Goal: Task Accomplishment & Management: Use online tool/utility

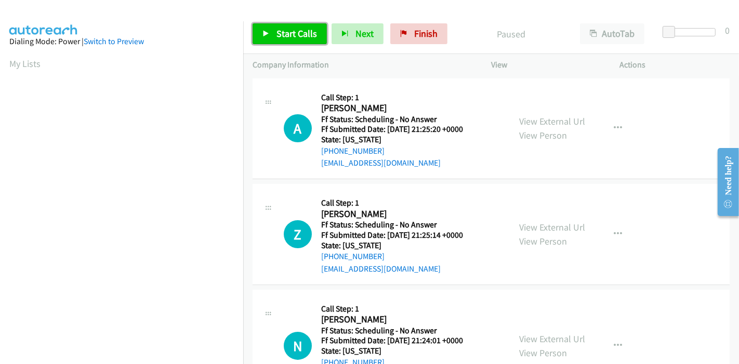
click at [294, 33] on span "Start Calls" at bounding box center [297, 34] width 41 height 12
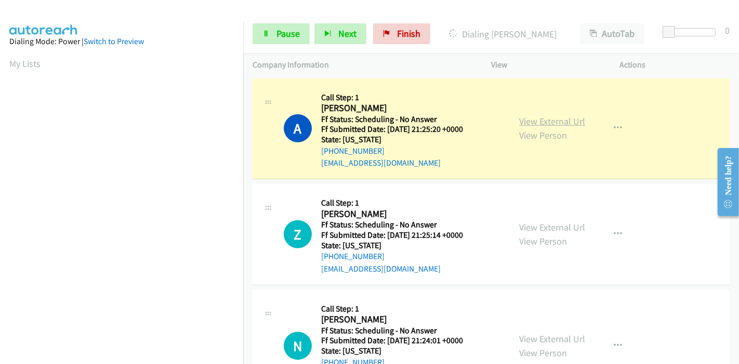
click at [539, 121] on link "View External Url" at bounding box center [552, 121] width 66 height 12
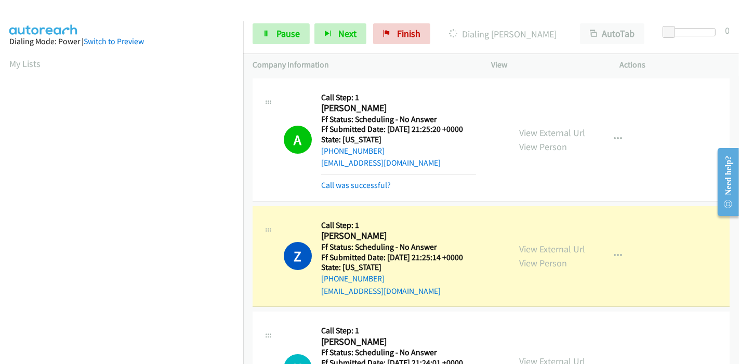
scroll to position [219, 0]
click at [521, 246] on link "View External Url" at bounding box center [552, 249] width 66 height 12
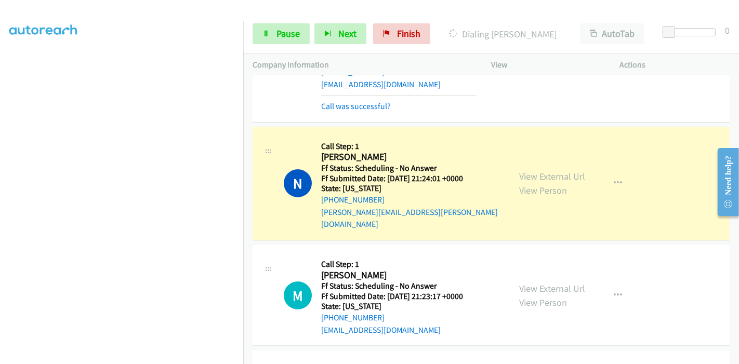
scroll to position [231, 0]
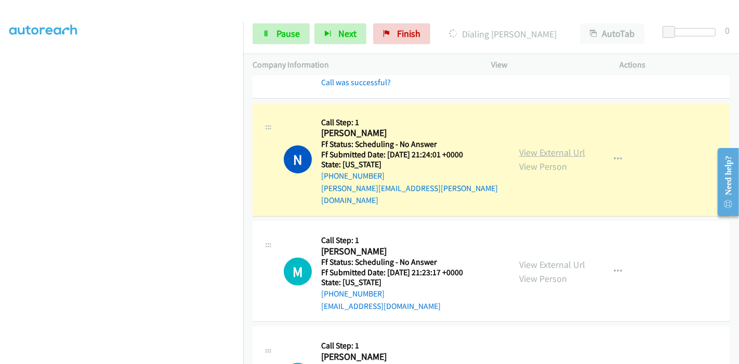
click at [556, 147] on link "View External Url" at bounding box center [552, 153] width 66 height 12
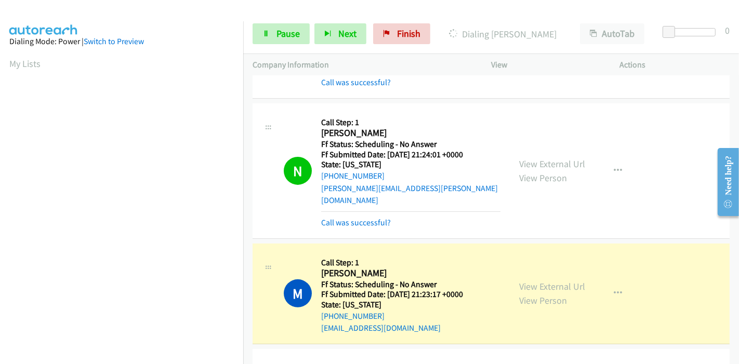
click at [549, 280] on div "View External Url View Person" at bounding box center [552, 294] width 66 height 28
click at [549, 281] on link "View External Url" at bounding box center [552, 287] width 66 height 12
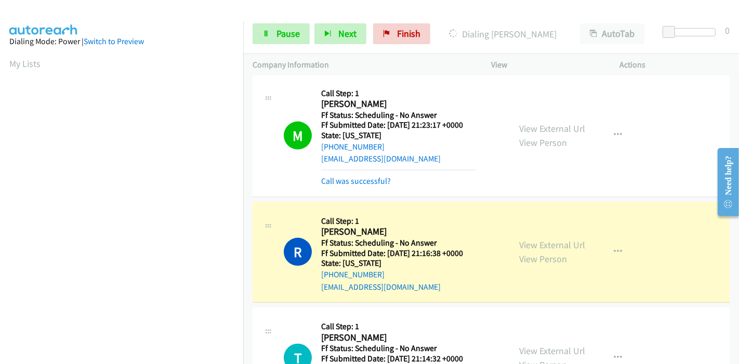
scroll to position [404, 0]
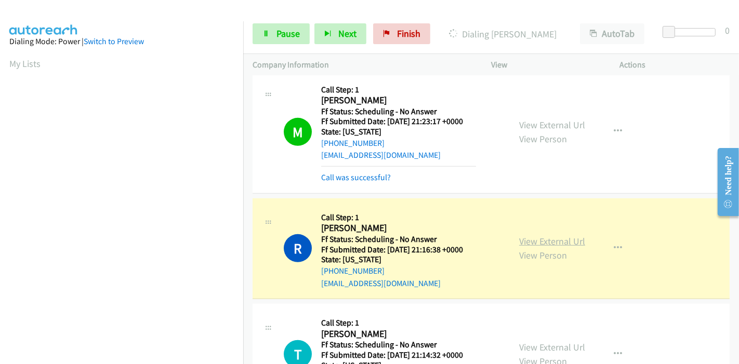
click at [569, 235] on link "View External Url" at bounding box center [552, 241] width 66 height 12
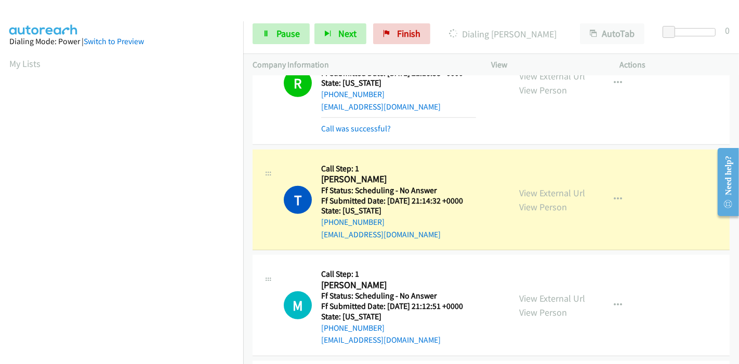
scroll to position [635, 0]
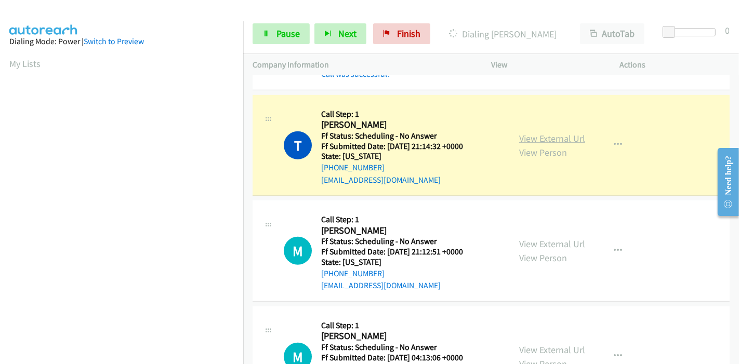
click at [548, 133] on link "View External Url" at bounding box center [552, 139] width 66 height 12
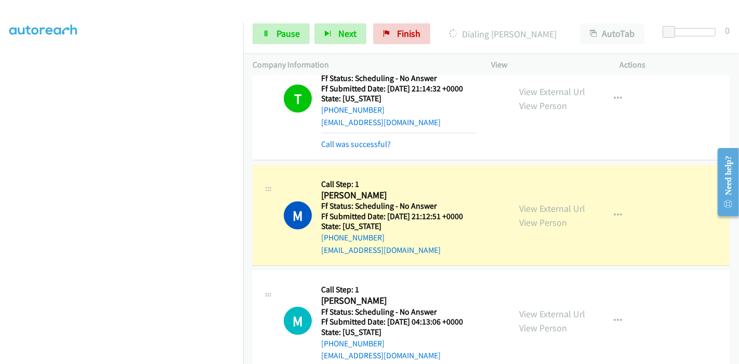
scroll to position [751, 0]
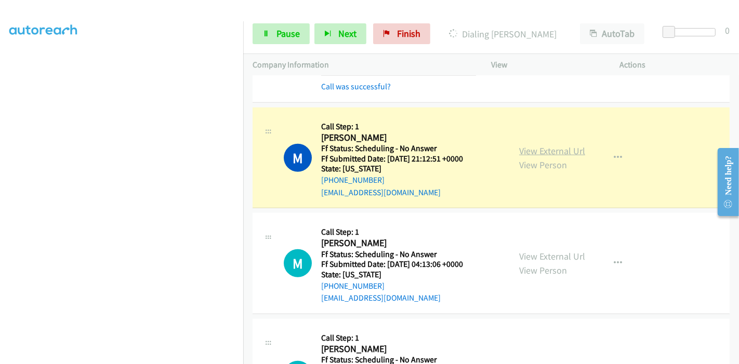
click at [525, 145] on link "View External Url" at bounding box center [552, 151] width 66 height 12
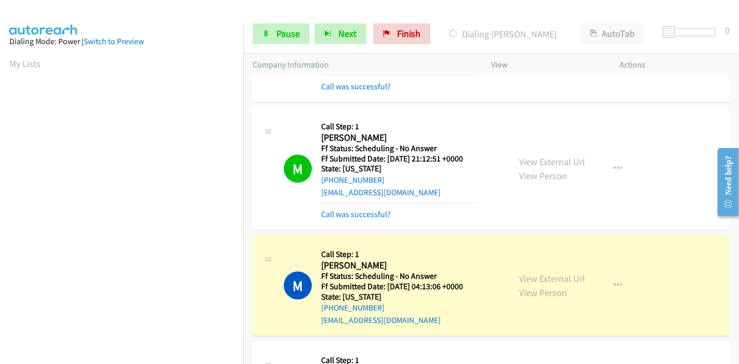
scroll to position [219, 0]
click at [538, 273] on link "View External Url" at bounding box center [552, 279] width 66 height 12
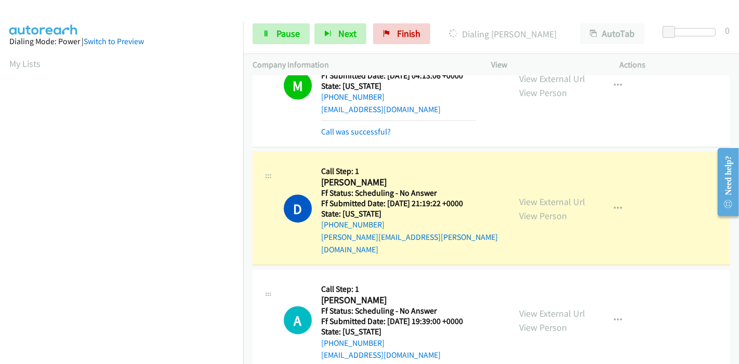
scroll to position [981, 0]
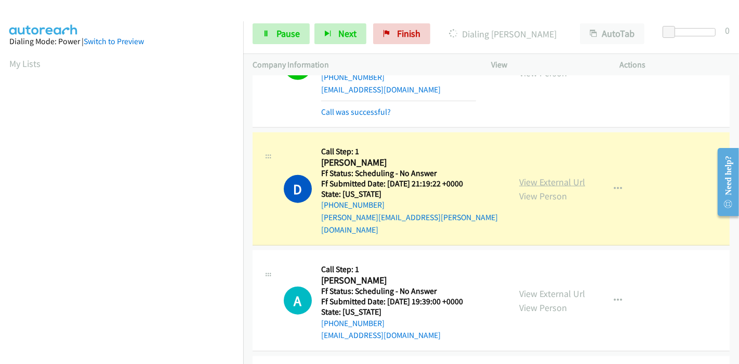
click at [521, 176] on link "View External Url" at bounding box center [552, 182] width 66 height 12
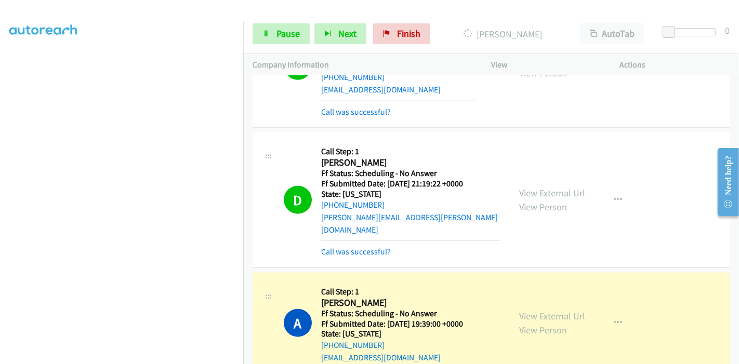
scroll to position [0, 0]
click at [519, 310] on link "View External Url" at bounding box center [552, 316] width 66 height 12
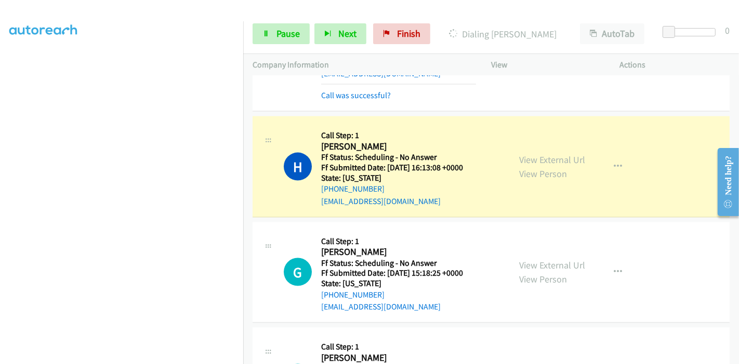
scroll to position [1271, 0]
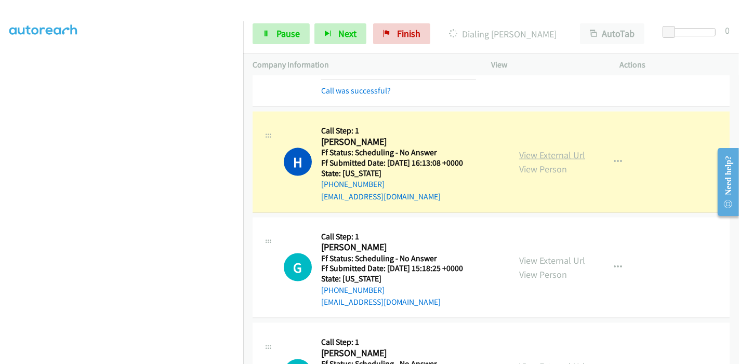
click at [568, 149] on link "View External Url" at bounding box center [552, 155] width 66 height 12
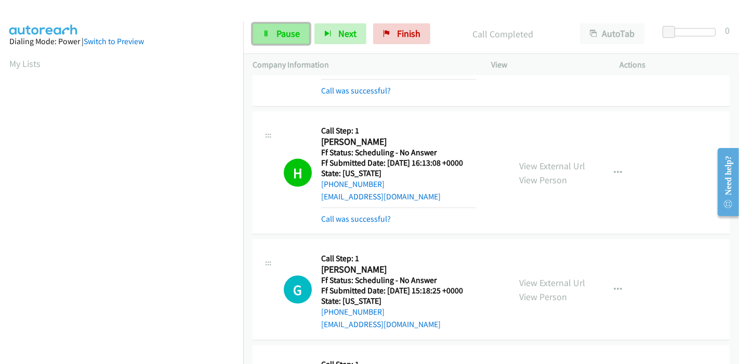
click at [282, 34] on span "Pause" at bounding box center [288, 34] width 23 height 12
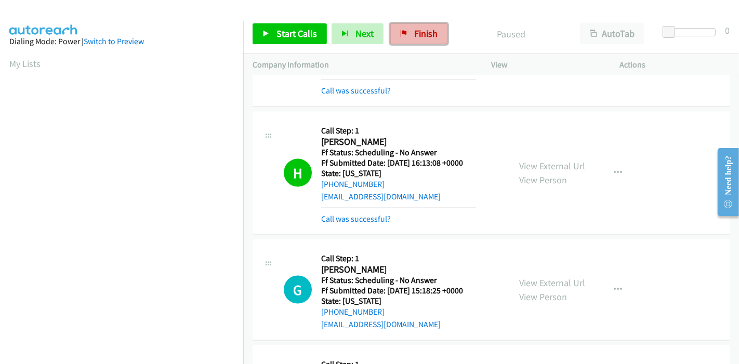
click at [406, 39] on link "Finish" at bounding box center [418, 33] width 57 height 21
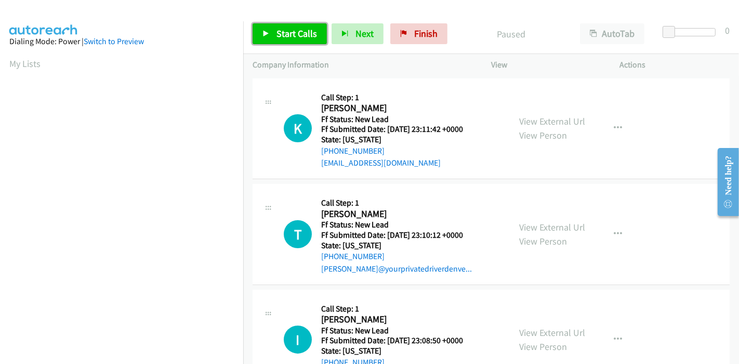
click at [281, 25] on link "Start Calls" at bounding box center [290, 33] width 74 height 21
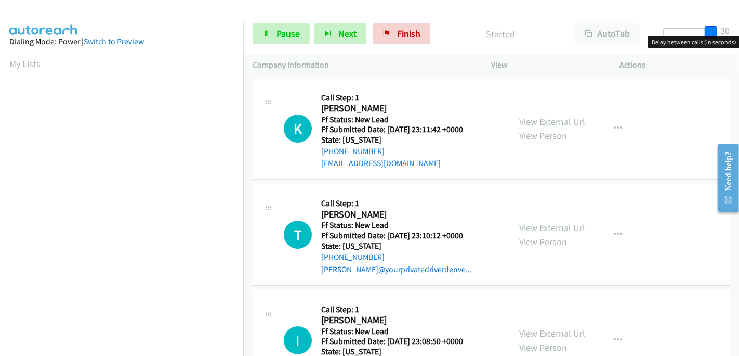
drag, startPoint x: 666, startPoint y: 29, endPoint x: 739, endPoint y: 32, distance: 72.3
click at [739, 32] on div "Start Calls Pause Next Finish Started AutoTab AutoTab 30" at bounding box center [491, 34] width 496 height 40
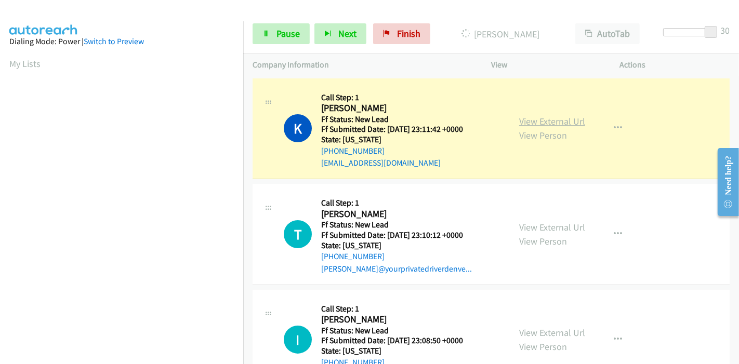
click at [565, 117] on link "View External Url" at bounding box center [552, 121] width 66 height 12
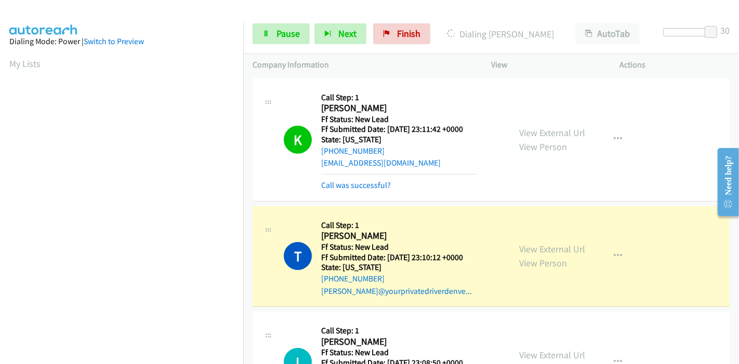
click at [279, 22] on div "Start Calls Pause Next Finish Dialing Todd Ferris AutoTab AutoTab 30" at bounding box center [491, 34] width 496 height 40
click at [286, 36] on span "Pause" at bounding box center [288, 34] width 23 height 12
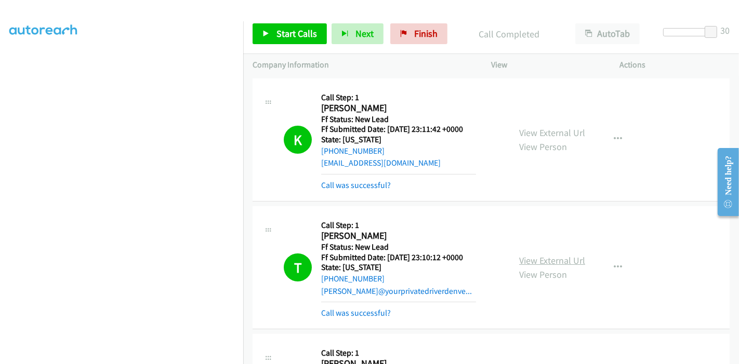
click at [527, 261] on link "View External Url" at bounding box center [552, 261] width 66 height 12
drag, startPoint x: 709, startPoint y: 27, endPoint x: 651, endPoint y: 33, distance: 57.5
click at [651, 33] on div "Start Calls Pause Next Finish Call Completed AutoTab AutoTab 0" at bounding box center [491, 34] width 496 height 40
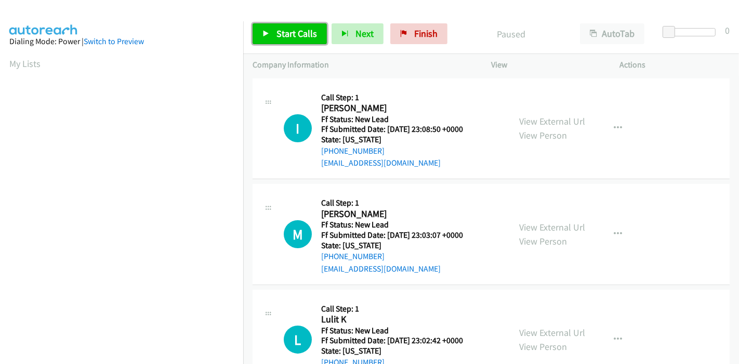
click at [294, 41] on link "Start Calls" at bounding box center [290, 33] width 74 height 21
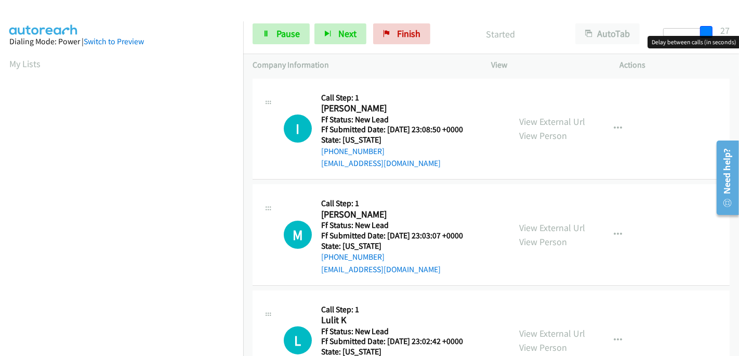
drag, startPoint x: 666, startPoint y: 30, endPoint x: 711, endPoint y: 30, distance: 44.2
click at [711, 30] on span at bounding box center [706, 32] width 12 height 12
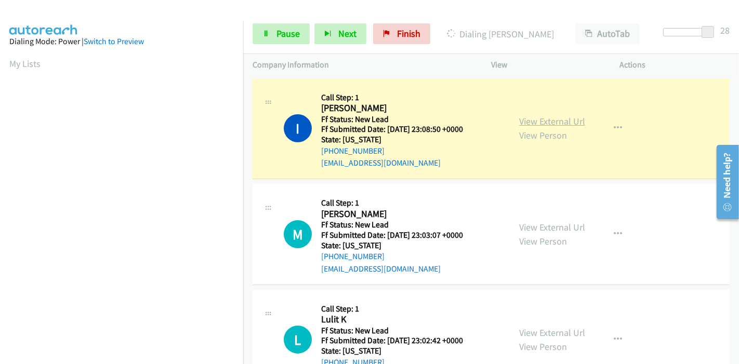
click at [555, 120] on link "View External Url" at bounding box center [552, 121] width 66 height 12
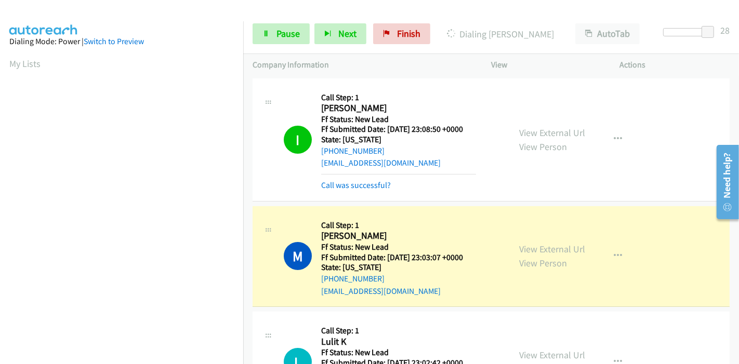
scroll to position [219, 0]
click at [573, 247] on link "View External Url" at bounding box center [552, 249] width 66 height 12
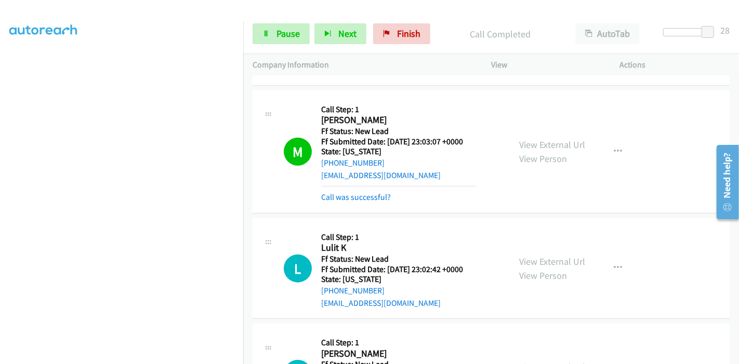
scroll to position [173, 0]
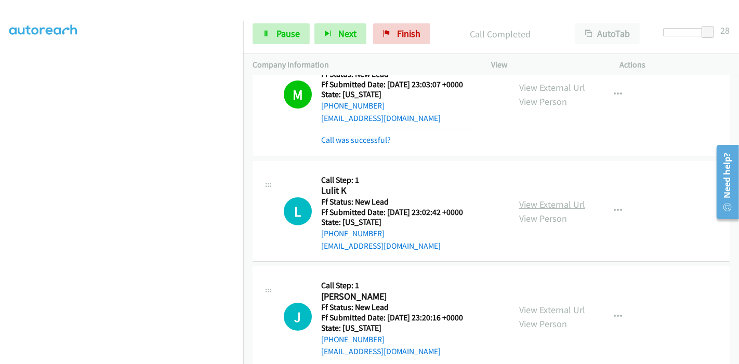
click at [522, 205] on link "View External Url" at bounding box center [552, 205] width 66 height 12
click at [280, 30] on span "Pause" at bounding box center [288, 34] width 23 height 12
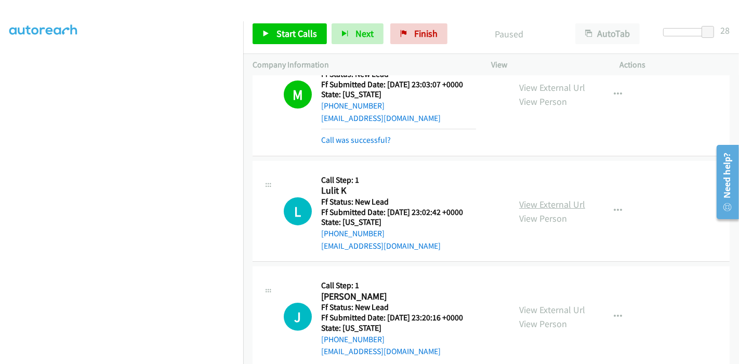
click at [555, 206] on link "View External Url" at bounding box center [552, 205] width 66 height 12
click at [614, 207] on icon "button" at bounding box center [618, 211] width 8 height 8
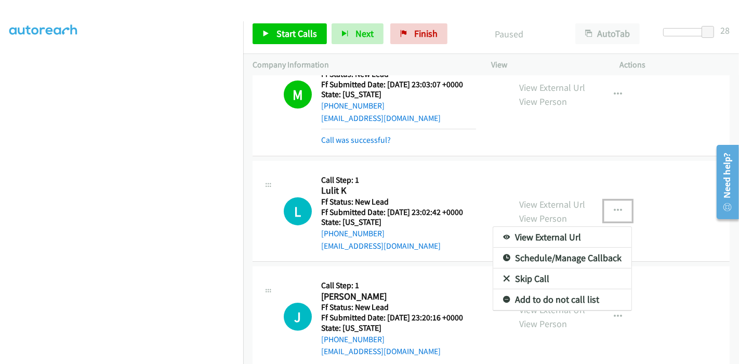
click at [522, 279] on link "Skip Call" at bounding box center [562, 279] width 138 height 21
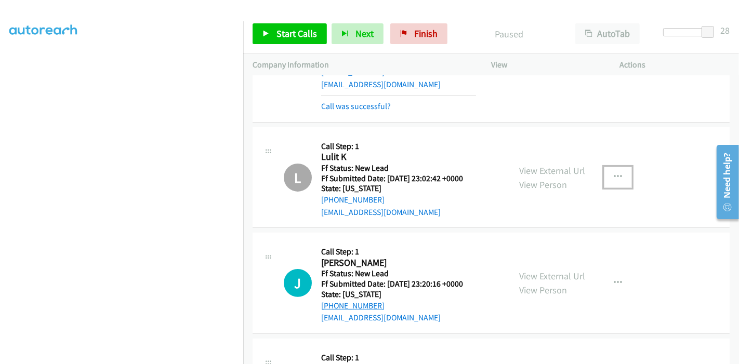
scroll to position [231, 0]
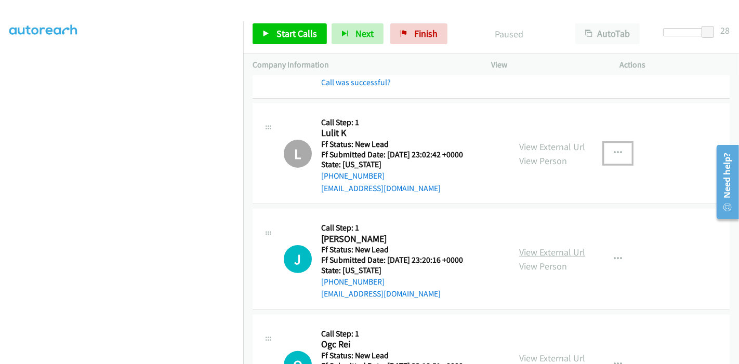
click at [522, 250] on link "View External Url" at bounding box center [552, 252] width 66 height 12
click at [283, 32] on span "Start Calls" at bounding box center [297, 34] width 41 height 12
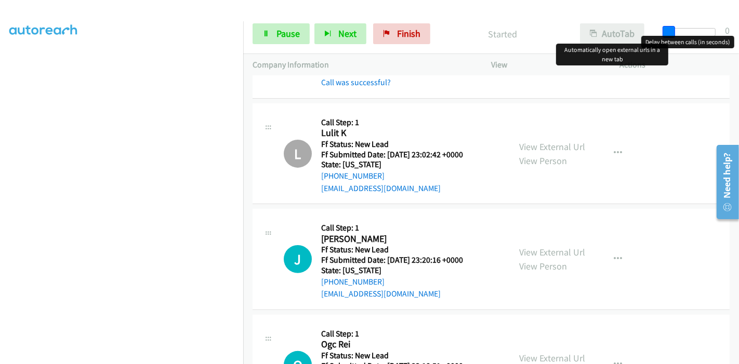
drag, startPoint x: 709, startPoint y: 28, endPoint x: 624, endPoint y: 31, distance: 84.8
click at [625, 31] on div "Start Calls Pause Next Finish Started AutoTab AutoTab 0" at bounding box center [491, 34] width 496 height 40
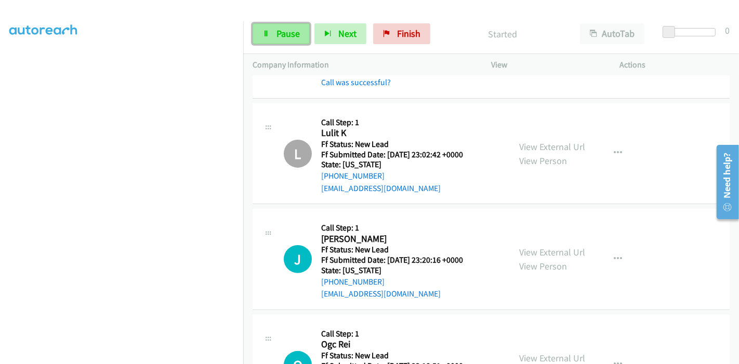
click at [289, 29] on span "Pause" at bounding box center [288, 34] width 23 height 12
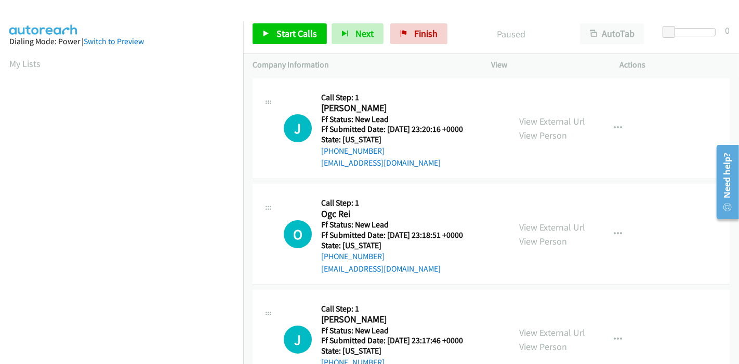
click at [285, 23] on div "Start Calls Pause Next Finish Paused AutoTab AutoTab 0" at bounding box center [491, 34] width 496 height 40
click at [285, 31] on span "Start Calls" at bounding box center [297, 34] width 41 height 12
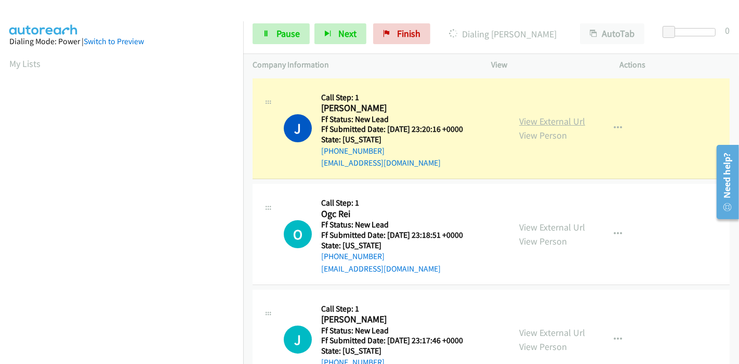
click at [552, 124] on link "View External Url" at bounding box center [552, 121] width 66 height 12
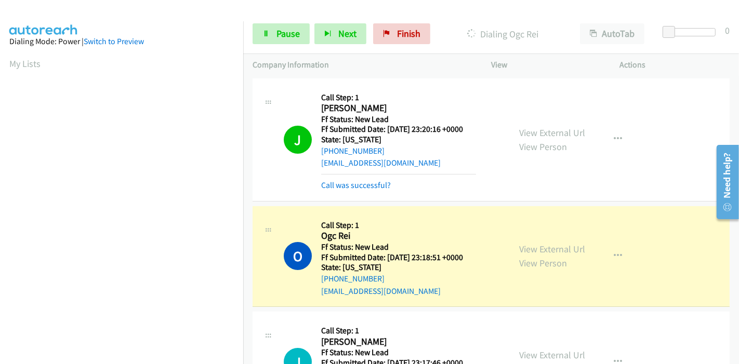
scroll to position [219, 0]
click at [521, 250] on link "View External Url" at bounding box center [552, 249] width 66 height 12
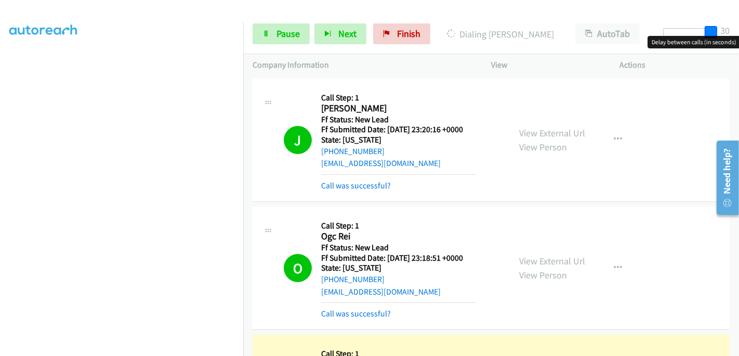
drag, startPoint x: 671, startPoint y: 30, endPoint x: 739, endPoint y: 30, distance: 68.1
click at [739, 30] on div "Start Calls Pause Next Finish Dialing Justin Pechous AutoTab AutoTab 30" at bounding box center [491, 34] width 496 height 40
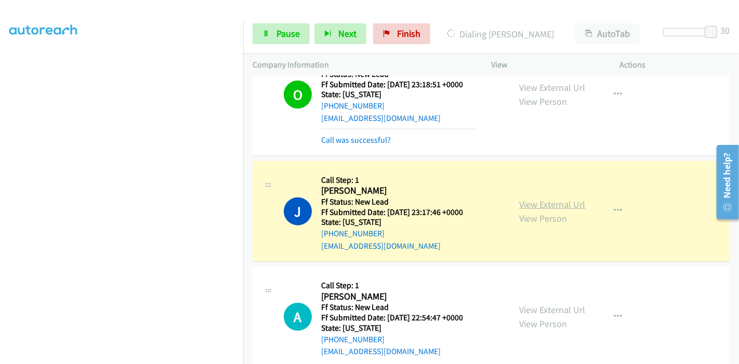
click at [531, 204] on link "View External Url" at bounding box center [552, 205] width 66 height 12
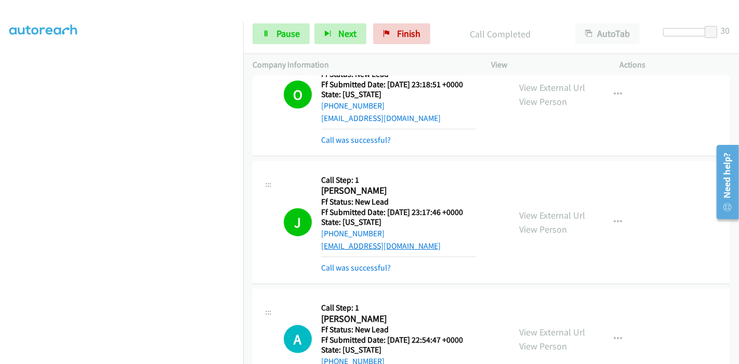
scroll to position [231, 0]
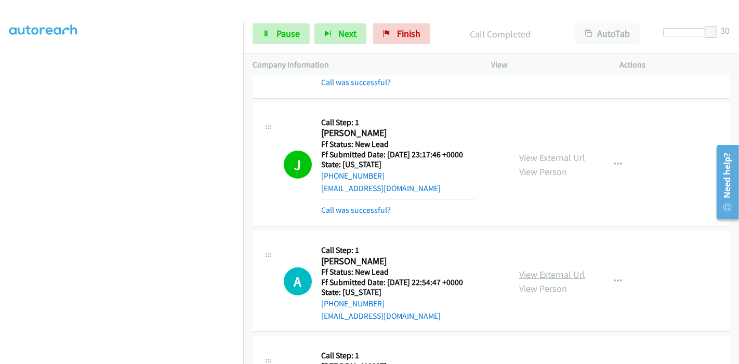
click at [530, 270] on link "View External Url" at bounding box center [552, 275] width 66 height 12
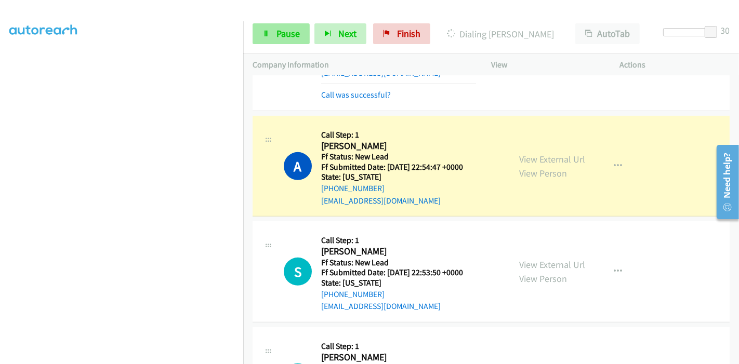
scroll to position [219, 0]
click at [270, 37] on link "Pause" at bounding box center [281, 33] width 57 height 21
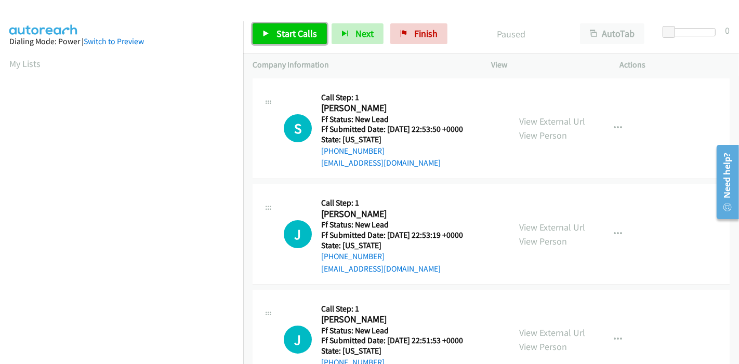
click at [292, 36] on span "Start Calls" at bounding box center [297, 34] width 41 height 12
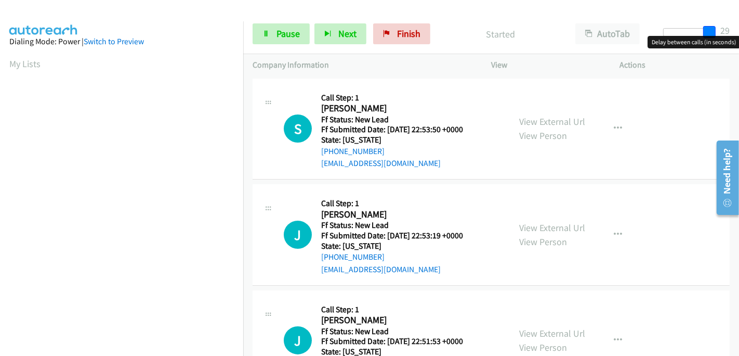
drag, startPoint x: 671, startPoint y: 28, endPoint x: 718, endPoint y: 28, distance: 46.8
click at [718, 28] on div at bounding box center [687, 36] width 67 height 16
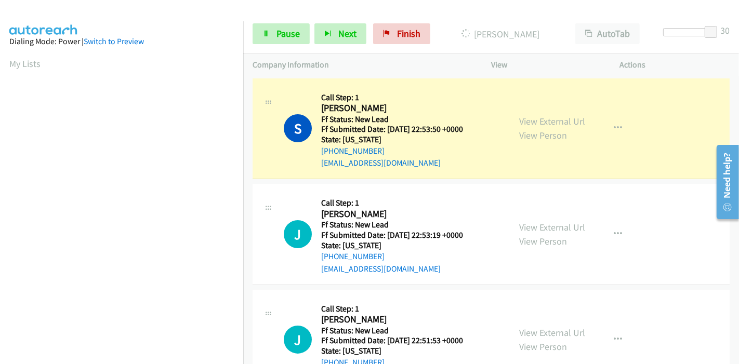
scroll to position [219, 0]
click at [543, 121] on link "View External Url" at bounding box center [552, 121] width 66 height 12
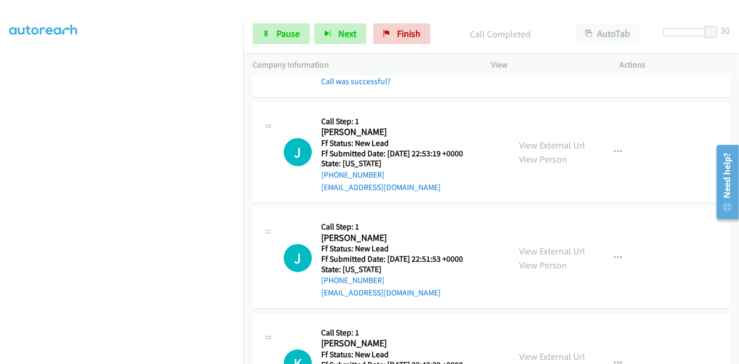
scroll to position [115, 0]
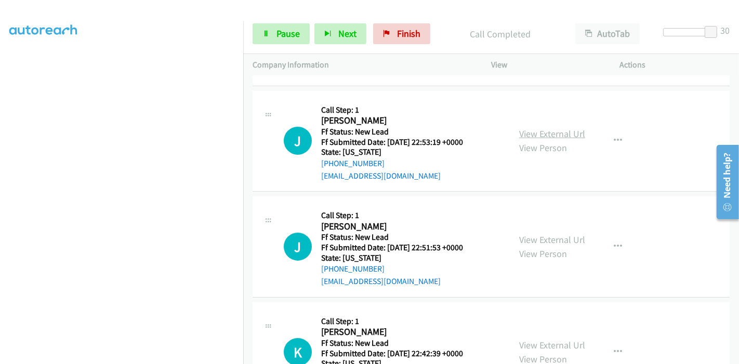
click at [569, 134] on link "View External Url" at bounding box center [552, 134] width 66 height 12
click at [291, 36] on span "Pause" at bounding box center [288, 34] width 23 height 12
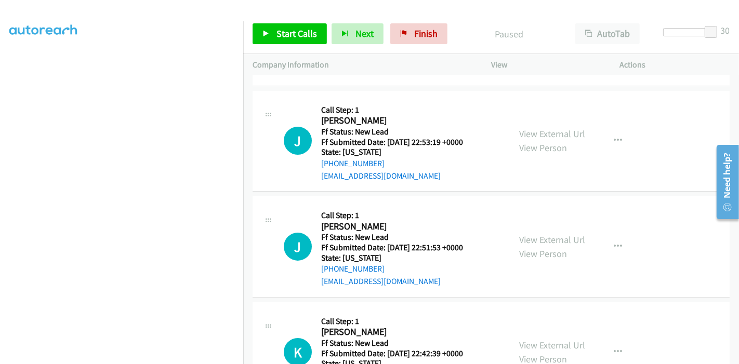
scroll to position [58, 0]
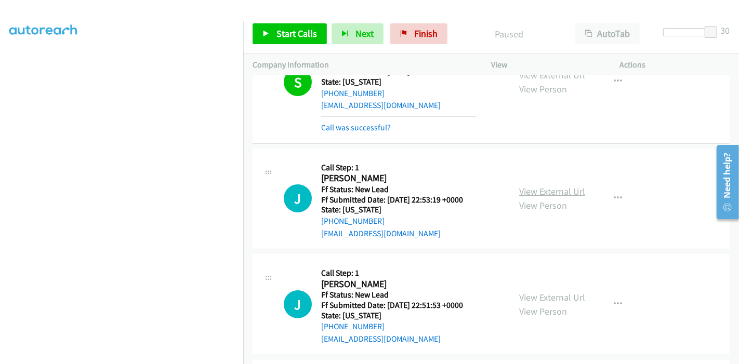
click at [548, 192] on link "View External Url" at bounding box center [552, 192] width 66 height 12
click at [614, 195] on icon "button" at bounding box center [618, 198] width 8 height 8
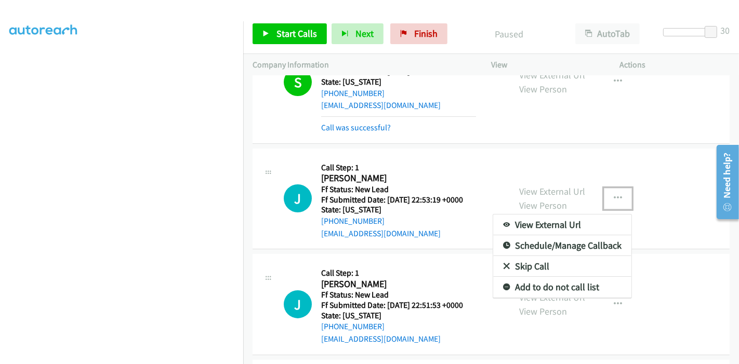
click at [514, 266] on link "Skip Call" at bounding box center [562, 266] width 138 height 21
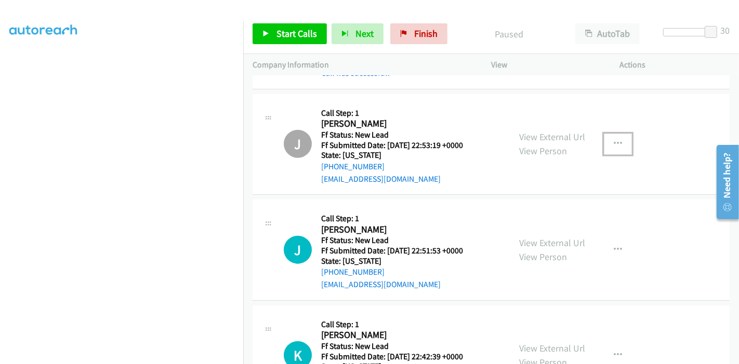
scroll to position [173, 0]
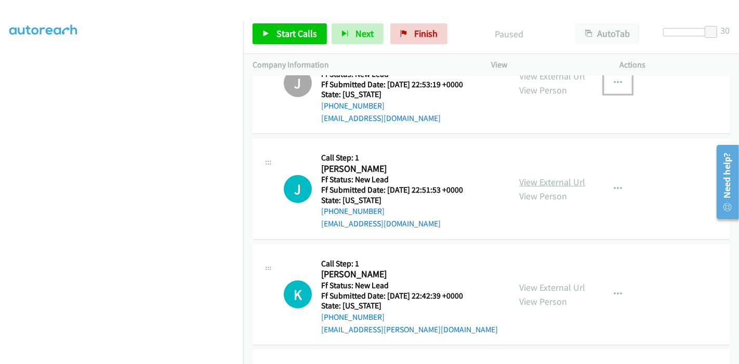
click at [563, 177] on link "View External Url" at bounding box center [552, 182] width 66 height 12
drag, startPoint x: 618, startPoint y: 185, endPoint x: 611, endPoint y: 180, distance: 7.8
click at [618, 185] on button "button" at bounding box center [618, 189] width 28 height 21
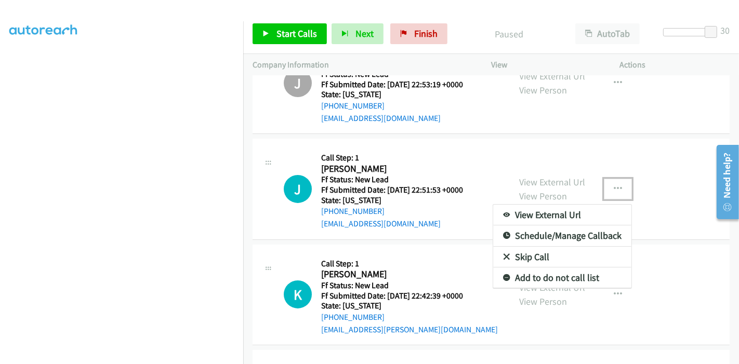
click at [530, 252] on link "Skip Call" at bounding box center [562, 257] width 138 height 21
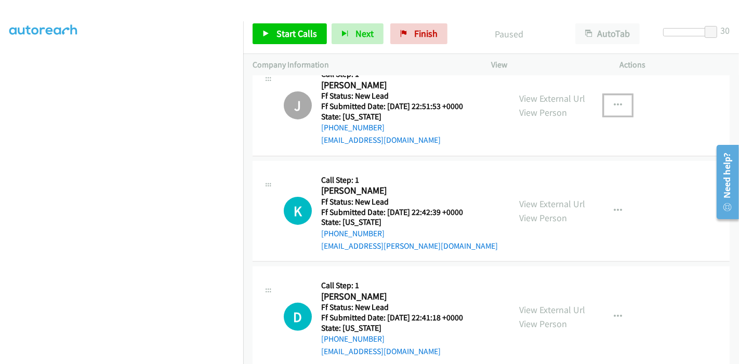
scroll to position [275, 0]
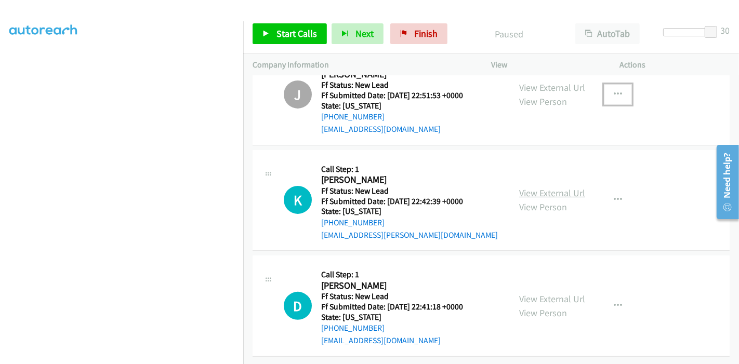
click at [556, 187] on link "View External Url" at bounding box center [552, 193] width 66 height 12
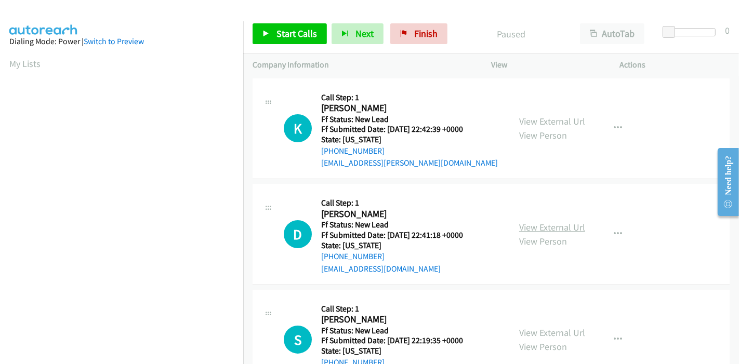
click at [520, 226] on link "View External Url" at bounding box center [552, 227] width 66 height 12
click at [274, 26] on link "Start Calls" at bounding box center [290, 33] width 74 height 21
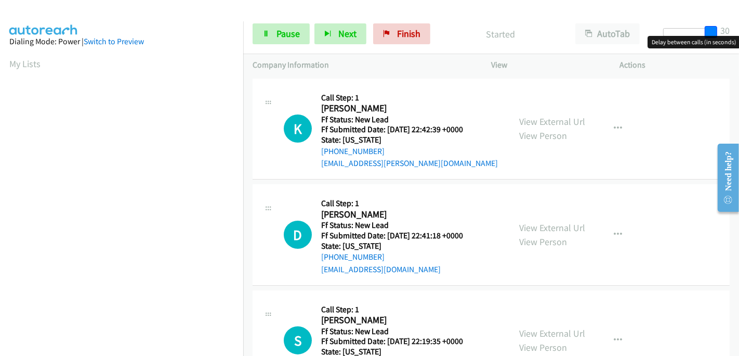
drag, startPoint x: 668, startPoint y: 30, endPoint x: 739, endPoint y: 27, distance: 70.8
click at [739, 27] on div "Start Calls Pause Next Finish Started AutoTab AutoTab 30" at bounding box center [491, 34] width 496 height 40
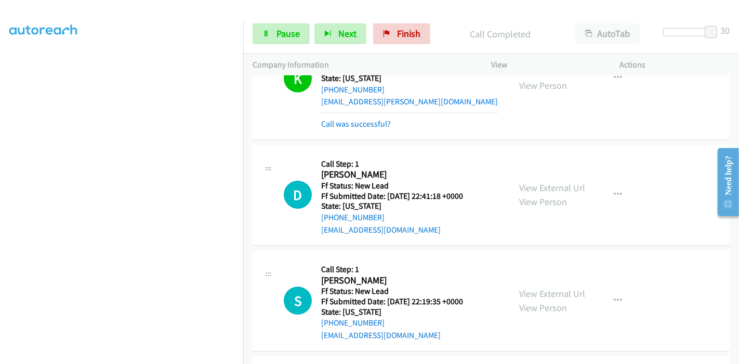
scroll to position [115, 0]
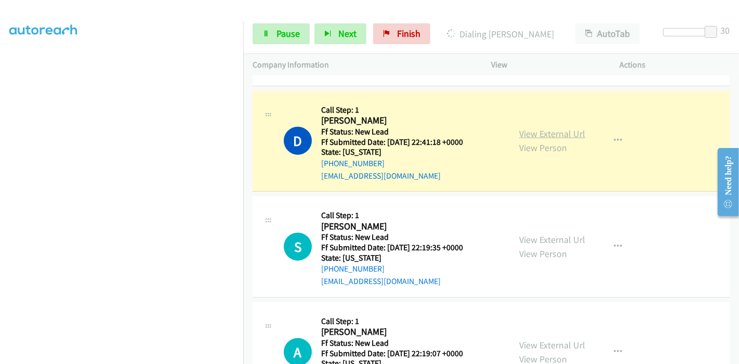
click at [545, 132] on link "View External Url" at bounding box center [552, 134] width 66 height 12
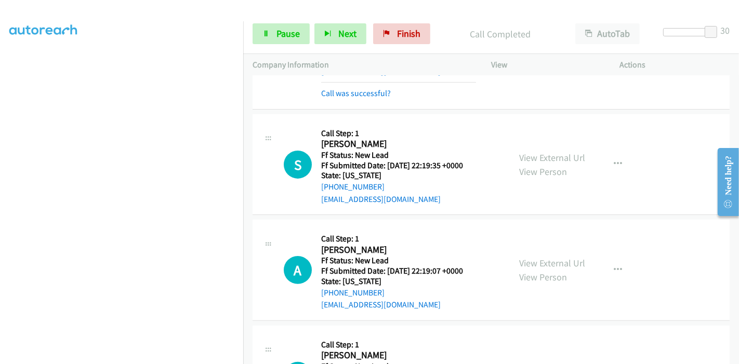
scroll to position [231, 0]
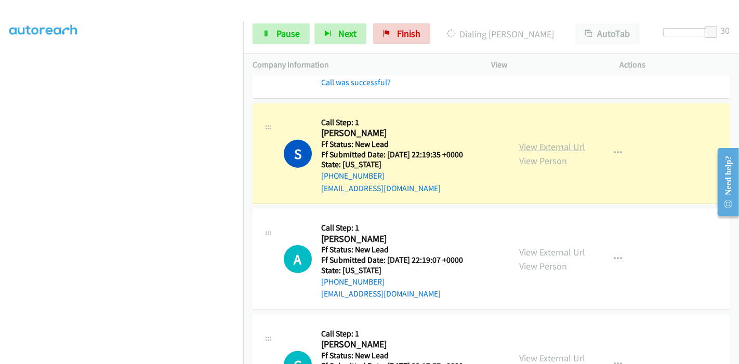
click at [557, 145] on link "View External Url" at bounding box center [552, 147] width 66 height 12
click at [266, 27] on link "Pause" at bounding box center [281, 33] width 57 height 21
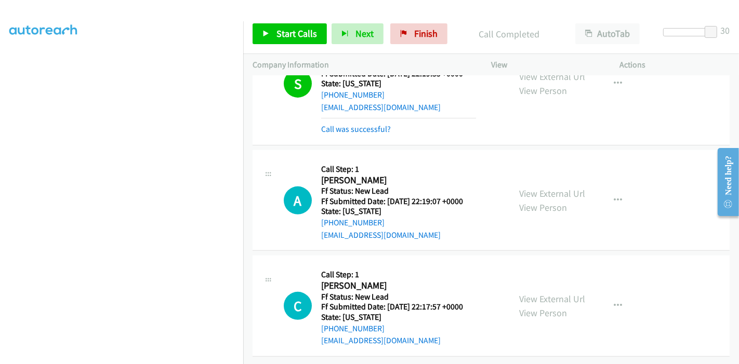
scroll to position [319, 0]
click at [293, 50] on div "Start Calls Pause Next Finish Call Completed AutoTab AutoTab 30" at bounding box center [491, 34] width 496 height 40
click at [288, 40] on link "Start Calls" at bounding box center [290, 33] width 74 height 21
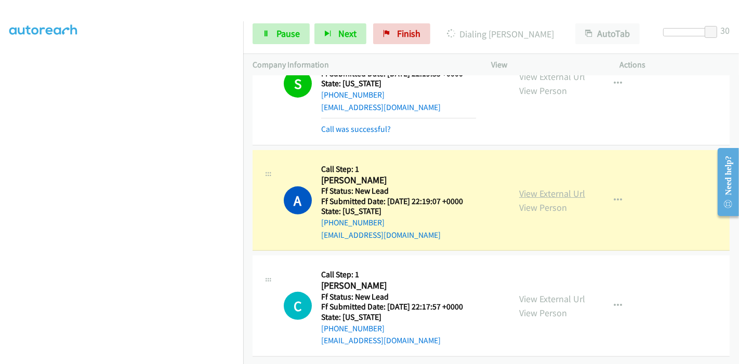
click at [570, 188] on link "View External Url" at bounding box center [552, 194] width 66 height 12
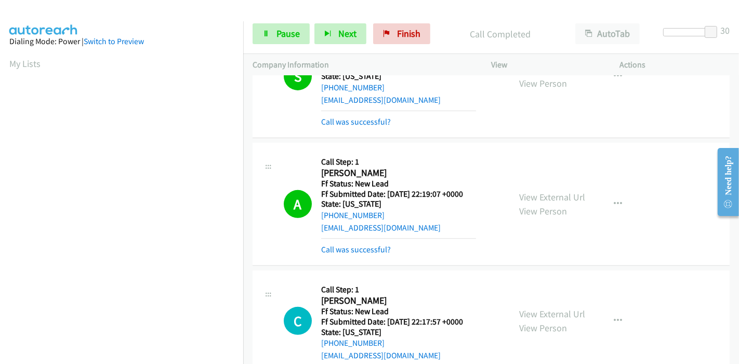
scroll to position [219, 0]
click at [522, 311] on link "View External Url" at bounding box center [552, 314] width 66 height 12
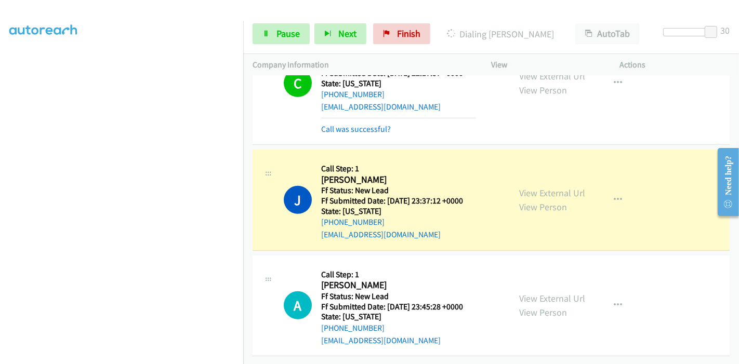
scroll to position [162, 0]
click at [569, 187] on link "View External Url" at bounding box center [552, 193] width 66 height 12
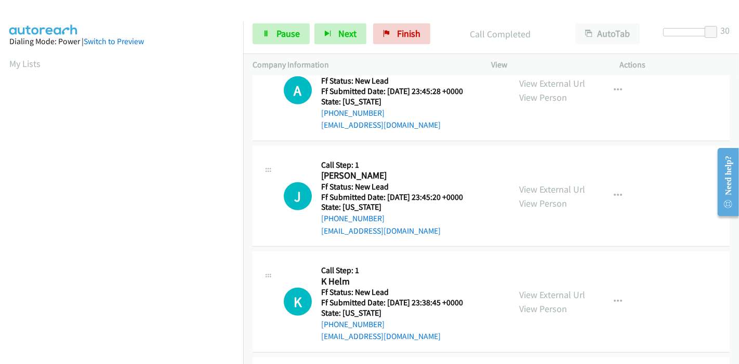
scroll to position [748, 0]
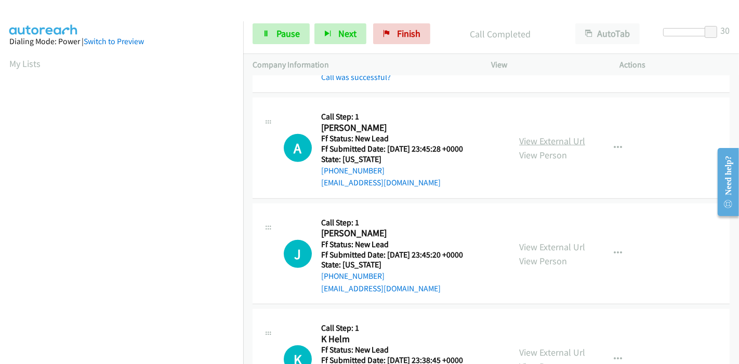
click at [568, 140] on link "View External Url" at bounding box center [552, 141] width 66 height 12
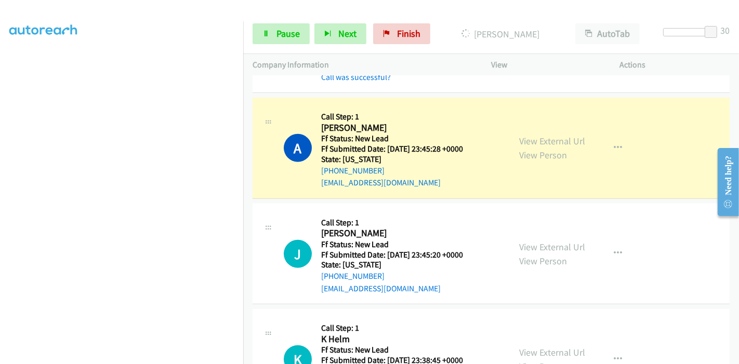
scroll to position [219, 0]
click at [298, 36] on span "Pause" at bounding box center [288, 34] width 23 height 12
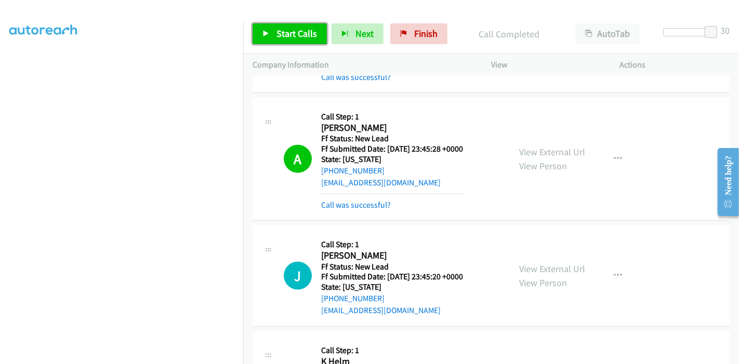
click at [298, 36] on span "Start Calls" at bounding box center [297, 34] width 41 height 12
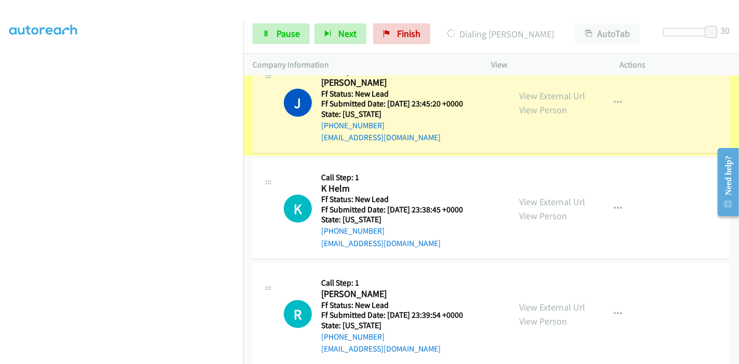
scroll to position [921, 0]
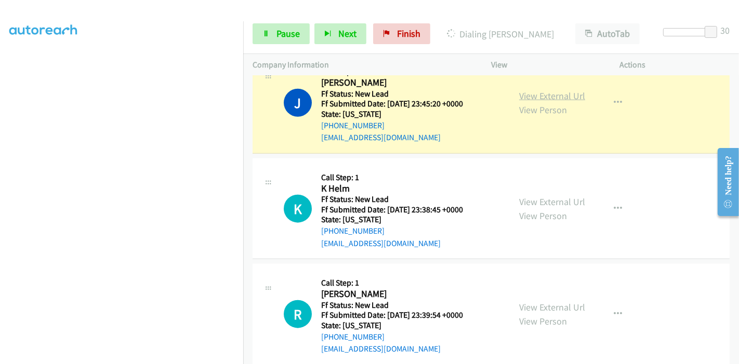
click at [551, 94] on link "View External Url" at bounding box center [552, 96] width 66 height 12
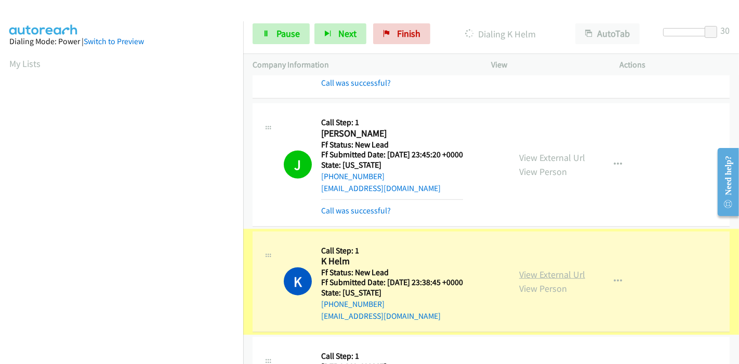
scroll to position [943, 0]
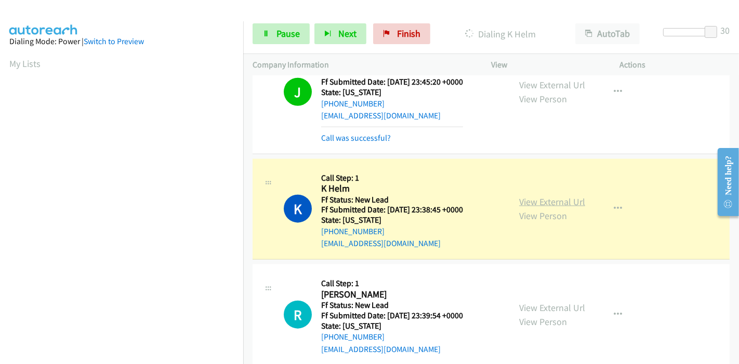
click at [521, 196] on link "View External Url" at bounding box center [552, 202] width 66 height 12
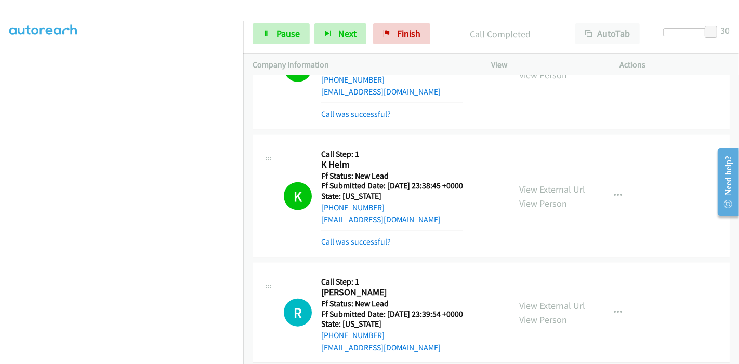
scroll to position [979, 0]
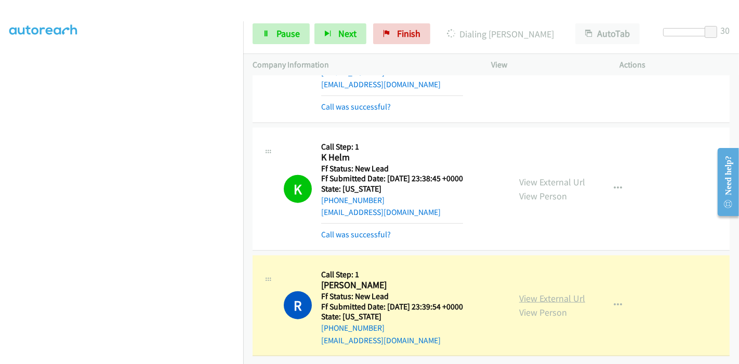
click at [561, 293] on link "View External Url" at bounding box center [552, 299] width 66 height 12
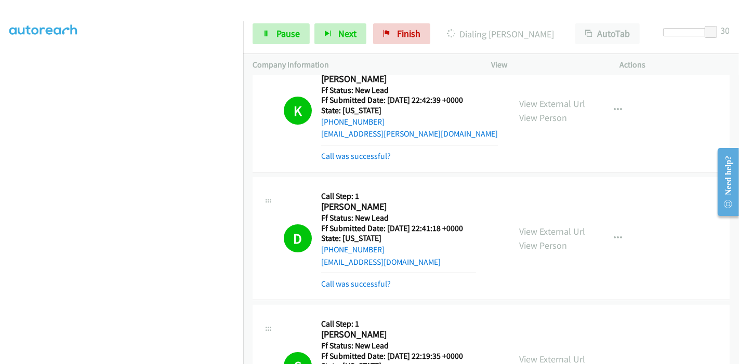
scroll to position [0, 0]
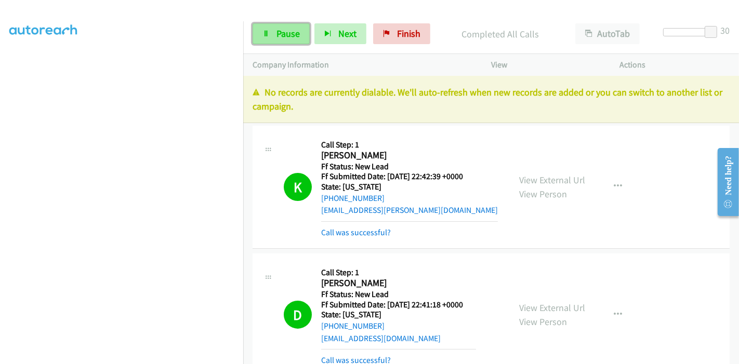
click at [271, 30] on link "Pause" at bounding box center [281, 33] width 57 height 21
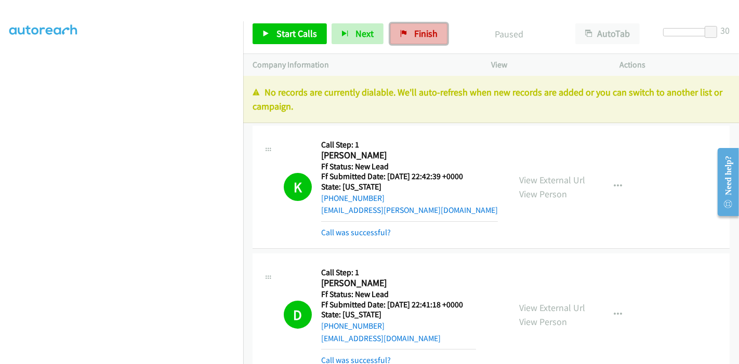
click at [416, 43] on link "Finish" at bounding box center [418, 33] width 57 height 21
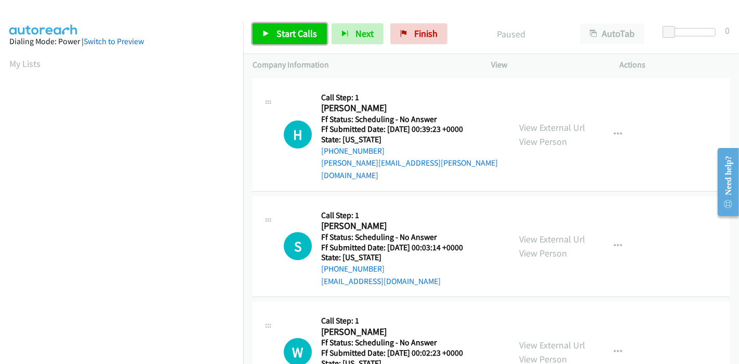
click at [286, 34] on span "Start Calls" at bounding box center [297, 34] width 41 height 12
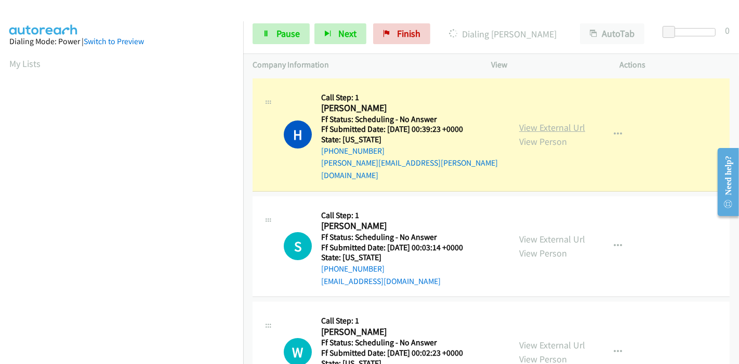
click at [555, 122] on link "View External Url" at bounding box center [552, 128] width 66 height 12
click at [282, 33] on span "Pause" at bounding box center [288, 34] width 23 height 12
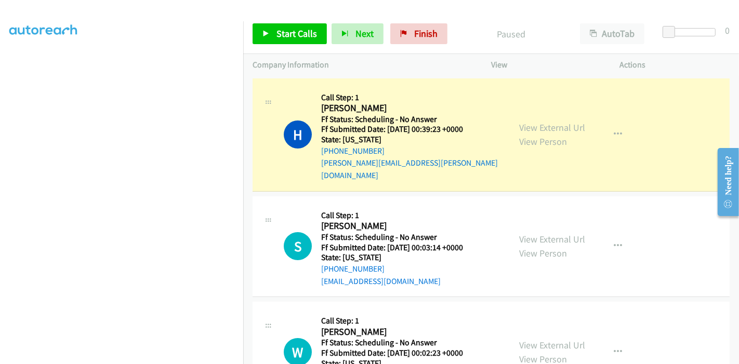
scroll to position [46, 0]
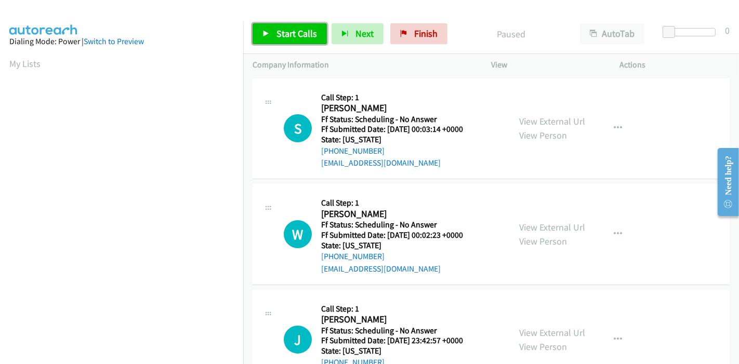
click at [290, 32] on span "Start Calls" at bounding box center [297, 34] width 41 height 12
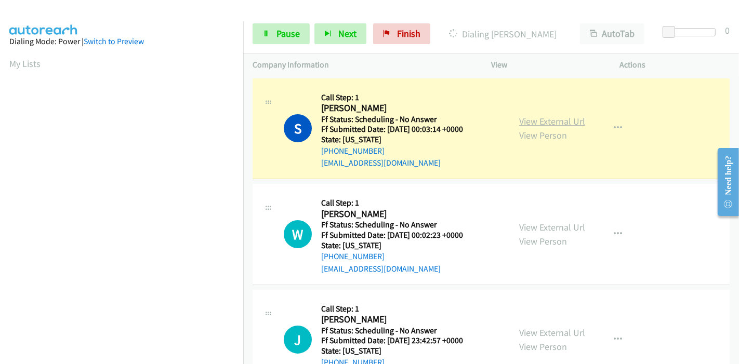
click at [546, 122] on link "View External Url" at bounding box center [552, 121] width 66 height 12
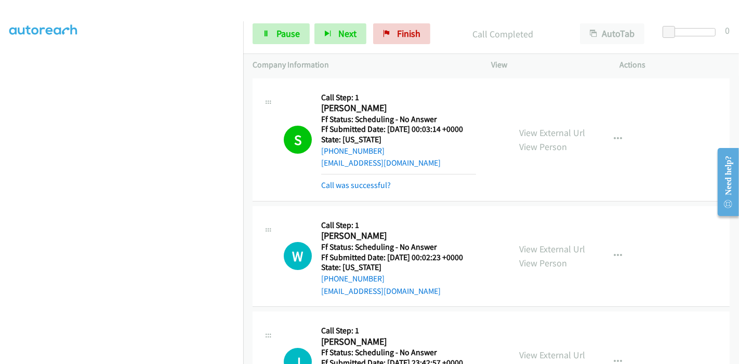
scroll to position [162, 0]
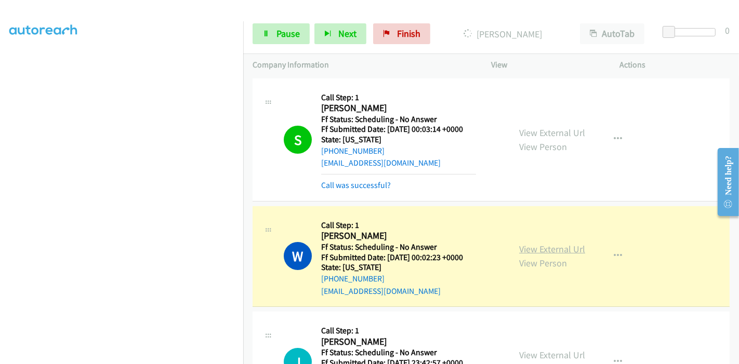
click at [563, 249] on link "View External Url" at bounding box center [552, 249] width 66 height 12
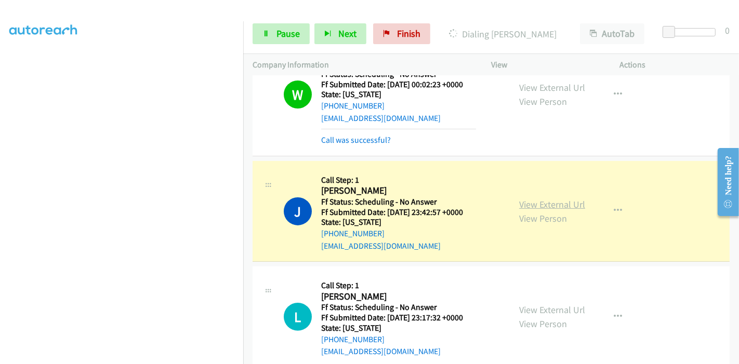
click at [575, 204] on link "View External Url" at bounding box center [552, 205] width 66 height 12
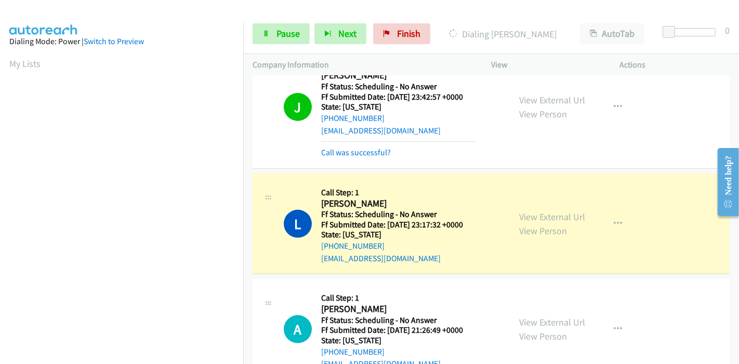
scroll to position [346, 0]
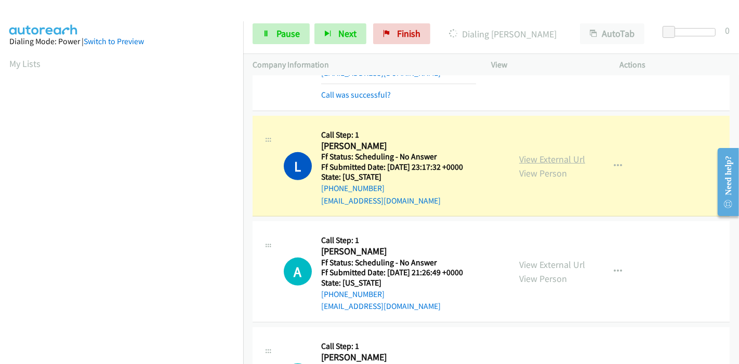
click at [572, 159] on link "View External Url" at bounding box center [552, 159] width 66 height 12
click at [277, 33] on span "Pause" at bounding box center [288, 34] width 23 height 12
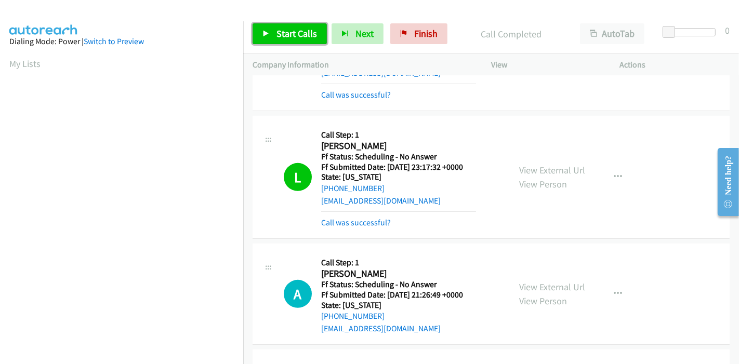
click at [289, 29] on span "Start Calls" at bounding box center [297, 34] width 41 height 12
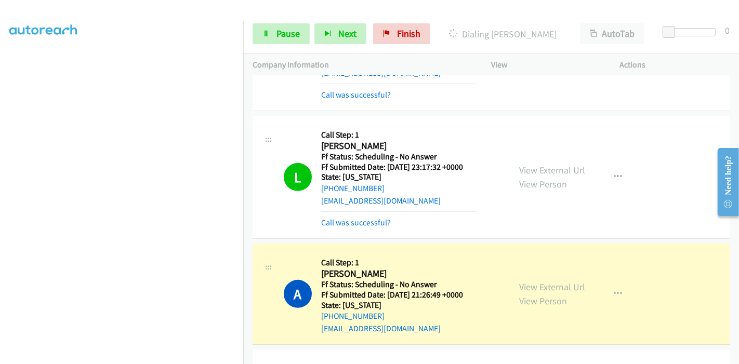
scroll to position [219, 0]
click at [528, 283] on link "View External Url" at bounding box center [552, 287] width 66 height 12
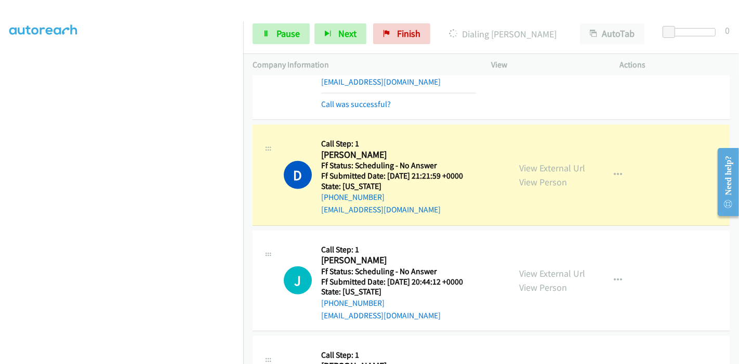
scroll to position [635, 0]
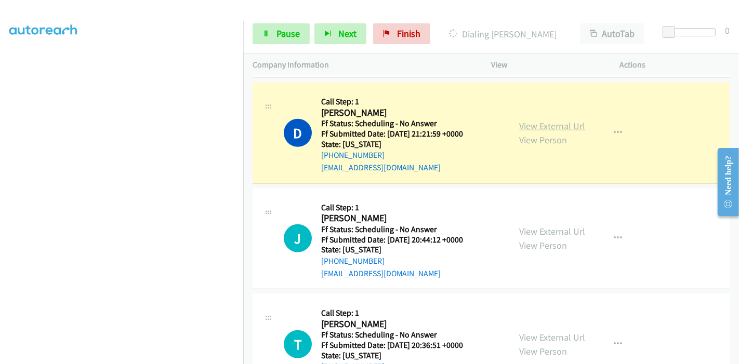
click at [529, 126] on link "View External Url" at bounding box center [552, 126] width 66 height 12
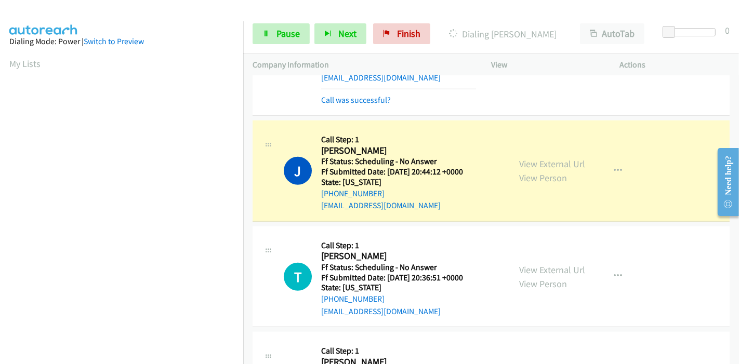
scroll to position [751, 0]
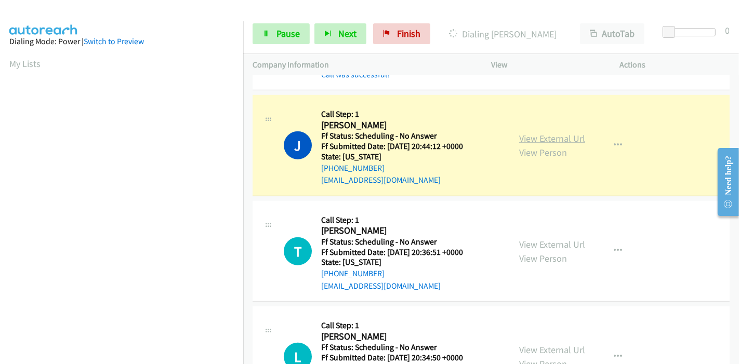
click at [566, 136] on link "View External Url" at bounding box center [552, 139] width 66 height 12
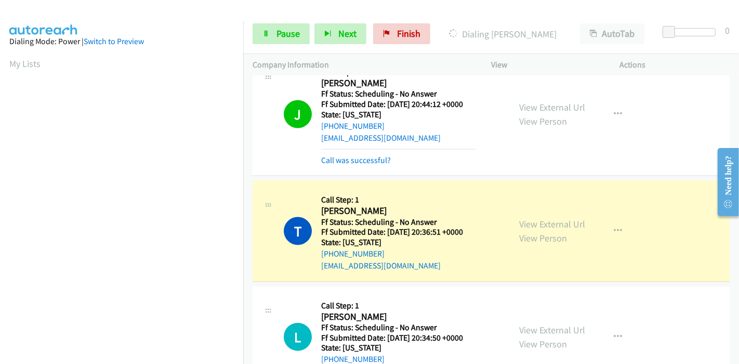
scroll to position [866, 0]
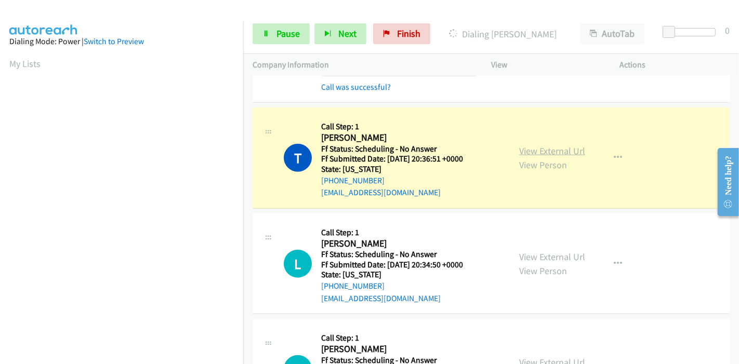
click at [573, 150] on link "View External Url" at bounding box center [552, 151] width 66 height 12
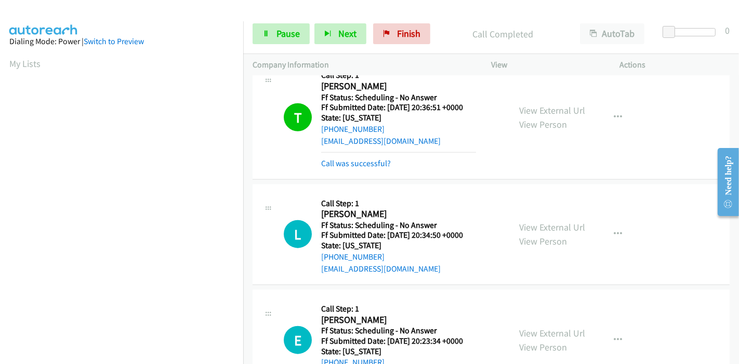
scroll to position [981, 0]
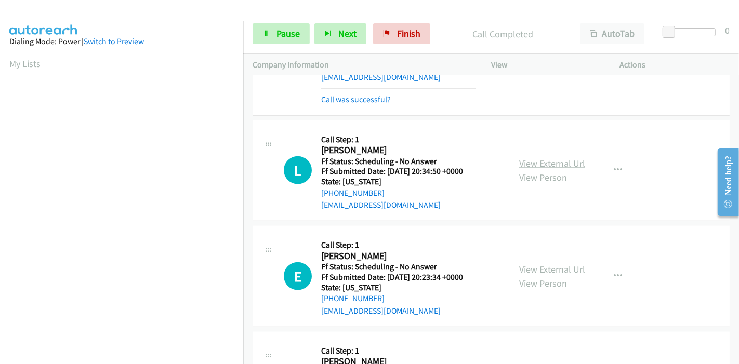
click at [566, 158] on link "View External Url" at bounding box center [552, 164] width 66 height 12
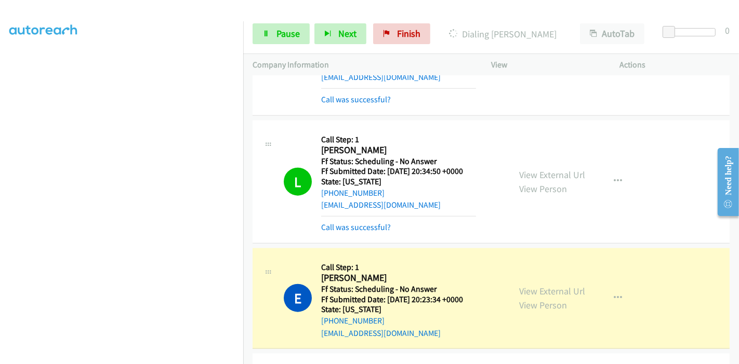
scroll to position [0, 0]
click at [521, 285] on link "View External Url" at bounding box center [552, 291] width 66 height 12
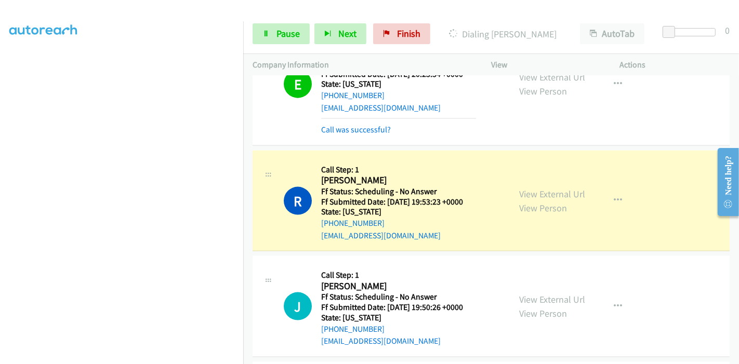
scroll to position [1213, 0]
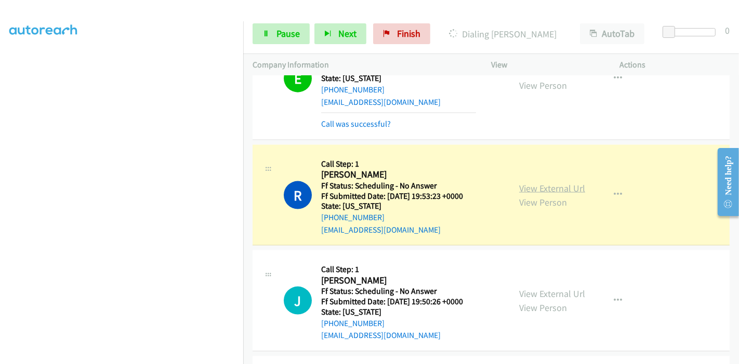
click at [569, 186] on link "View External Url" at bounding box center [552, 188] width 66 height 12
click at [582, 112] on div "View External Url View Person View External Url Email Schedule/Manage Callback …" at bounding box center [579, 79] width 138 height 104
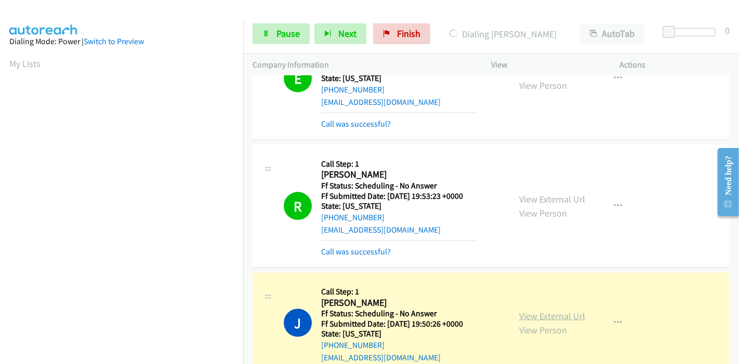
click at [562, 312] on link "View External Url" at bounding box center [552, 316] width 66 height 12
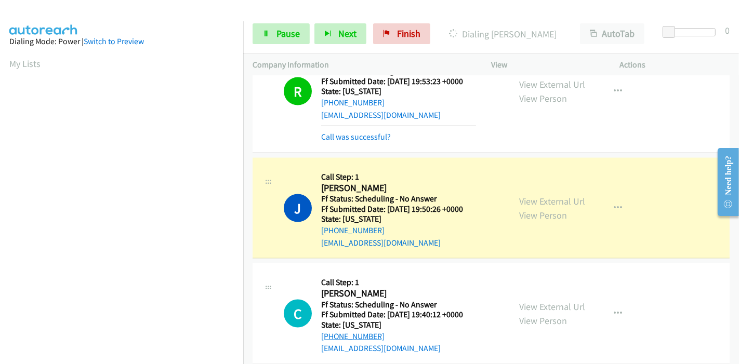
scroll to position [1328, 0]
click at [285, 34] on span "Pause" at bounding box center [288, 34] width 23 height 12
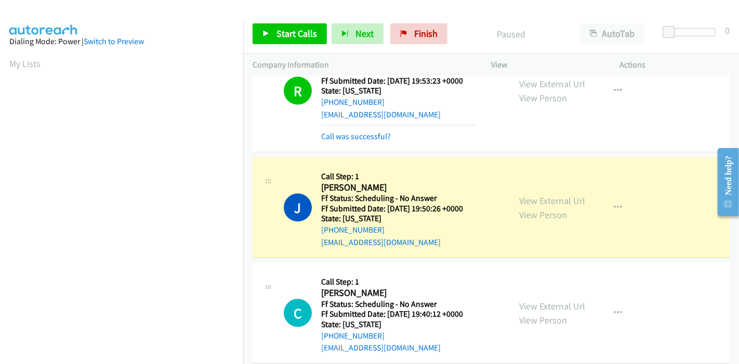
scroll to position [219, 0]
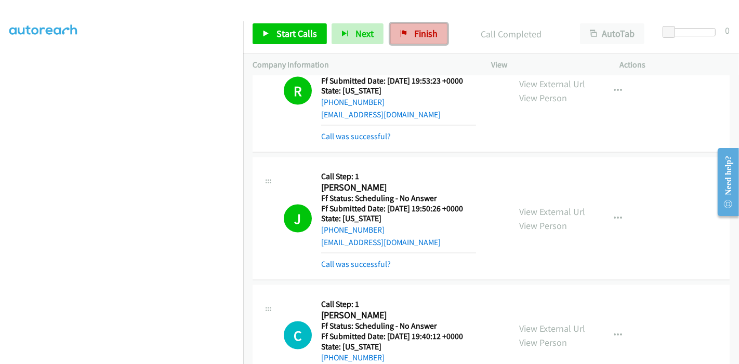
click at [414, 30] on span "Finish" at bounding box center [425, 34] width 23 height 12
